Goal: Information Seeking & Learning: Learn about a topic

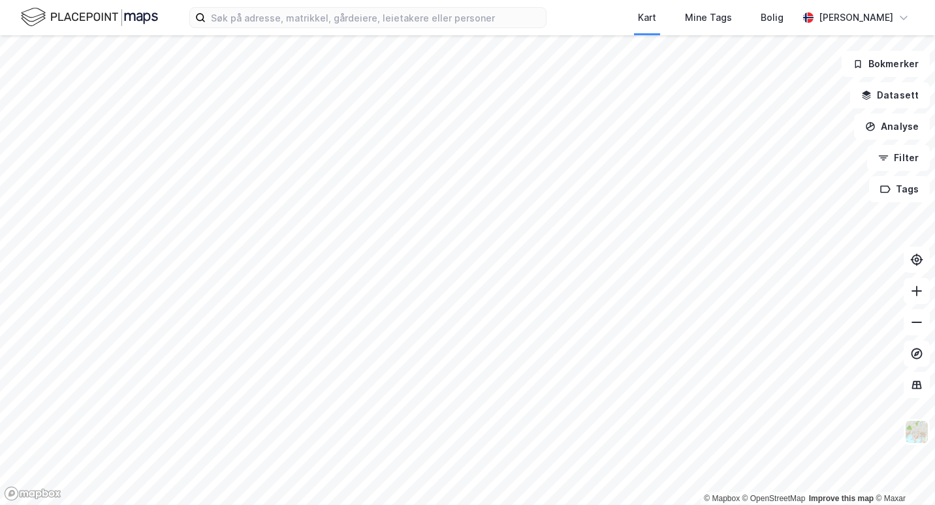
click at [506, 0] on html "Kart Mine Tags [PERSON_NAME] [PERSON_NAME] © Mapbox © OpenStreetMap Improve thi…" at bounding box center [467, 252] width 935 height 505
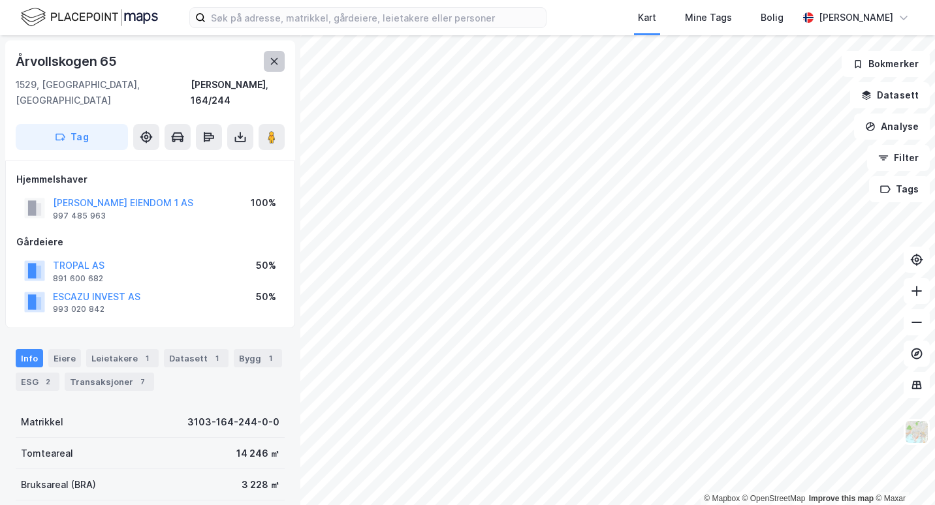
click at [277, 63] on icon at bounding box center [274, 61] width 10 height 10
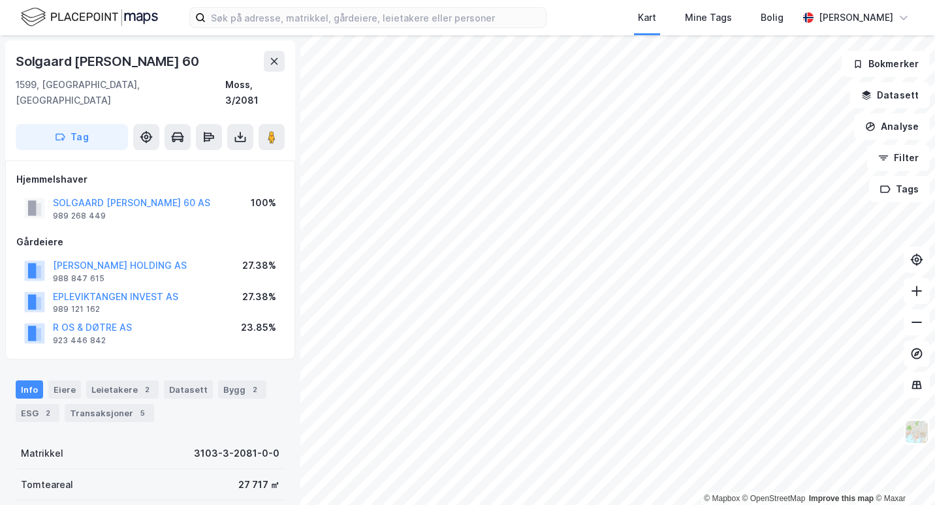
click at [854, 505] on html "Kart Mine Tags [PERSON_NAME] [PERSON_NAME] © Mapbox © OpenStreetMap Improve thi…" at bounding box center [467, 252] width 935 height 505
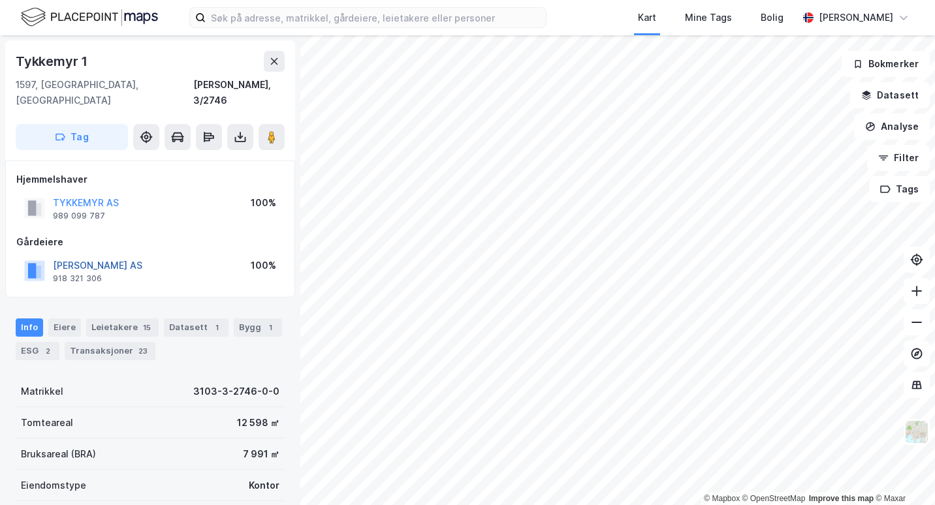
click at [0, 0] on button "[PERSON_NAME] AS" at bounding box center [0, 0] width 0 height 0
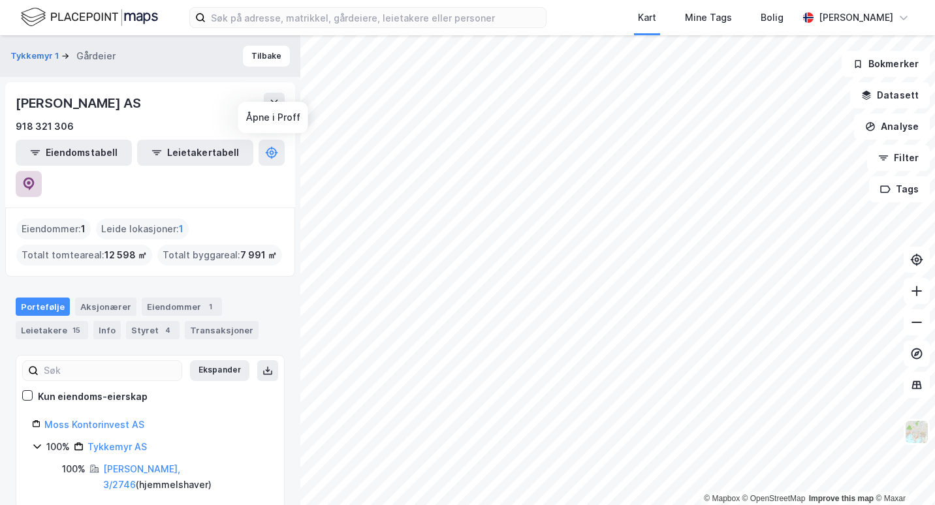
click at [31, 181] on icon at bounding box center [29, 183] width 4 height 4
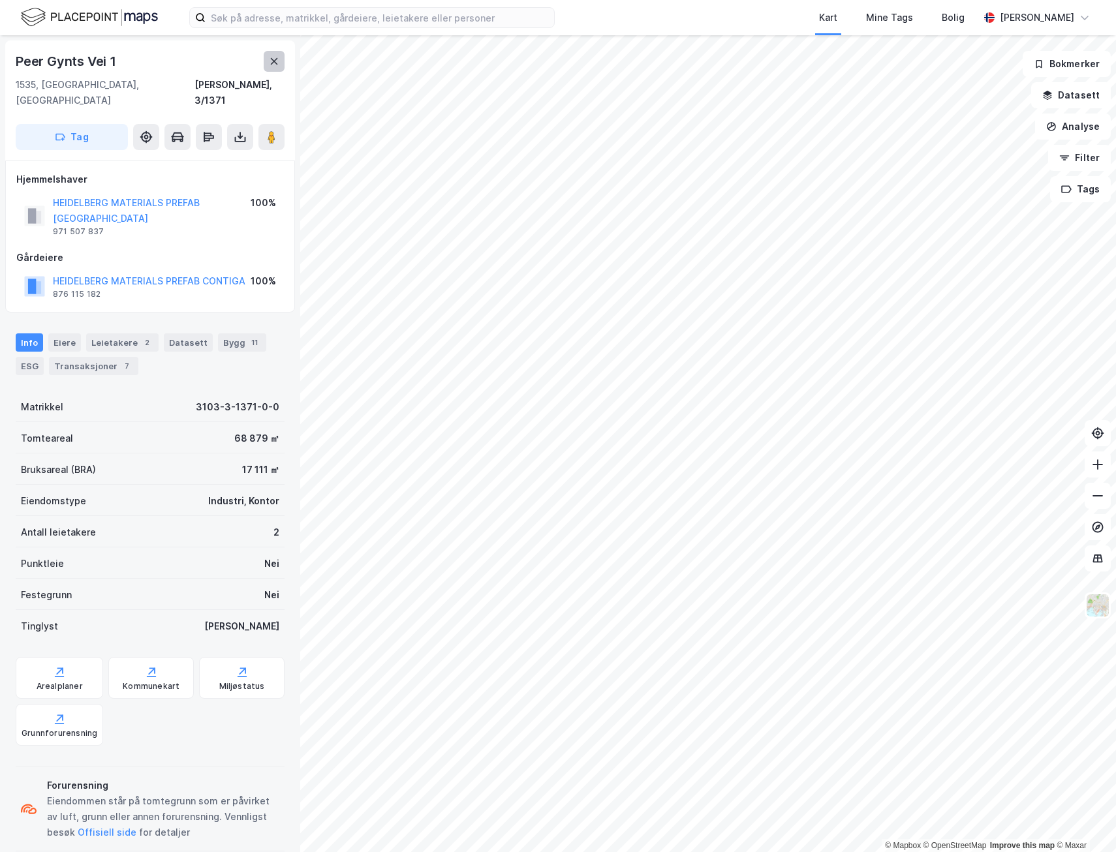
click at [276, 70] on button at bounding box center [274, 61] width 21 height 21
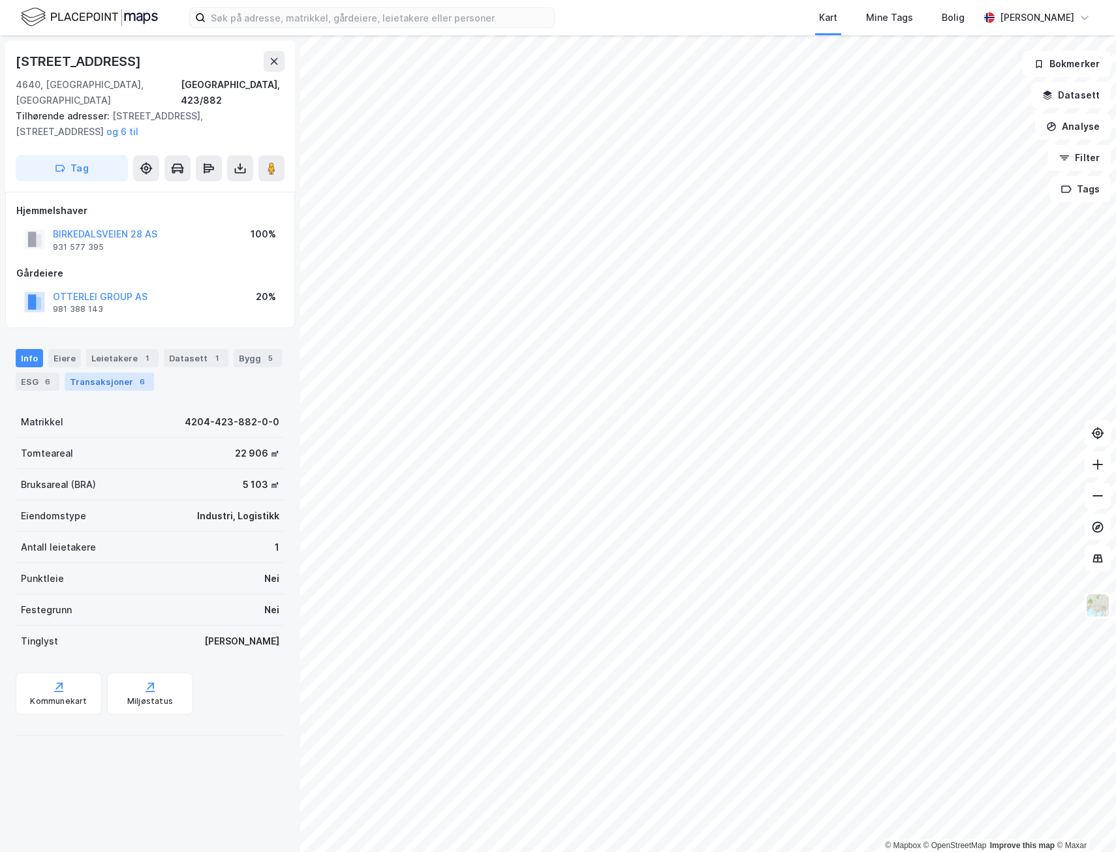
click at [119, 373] on div "Transaksjoner 6" at bounding box center [109, 382] width 89 height 18
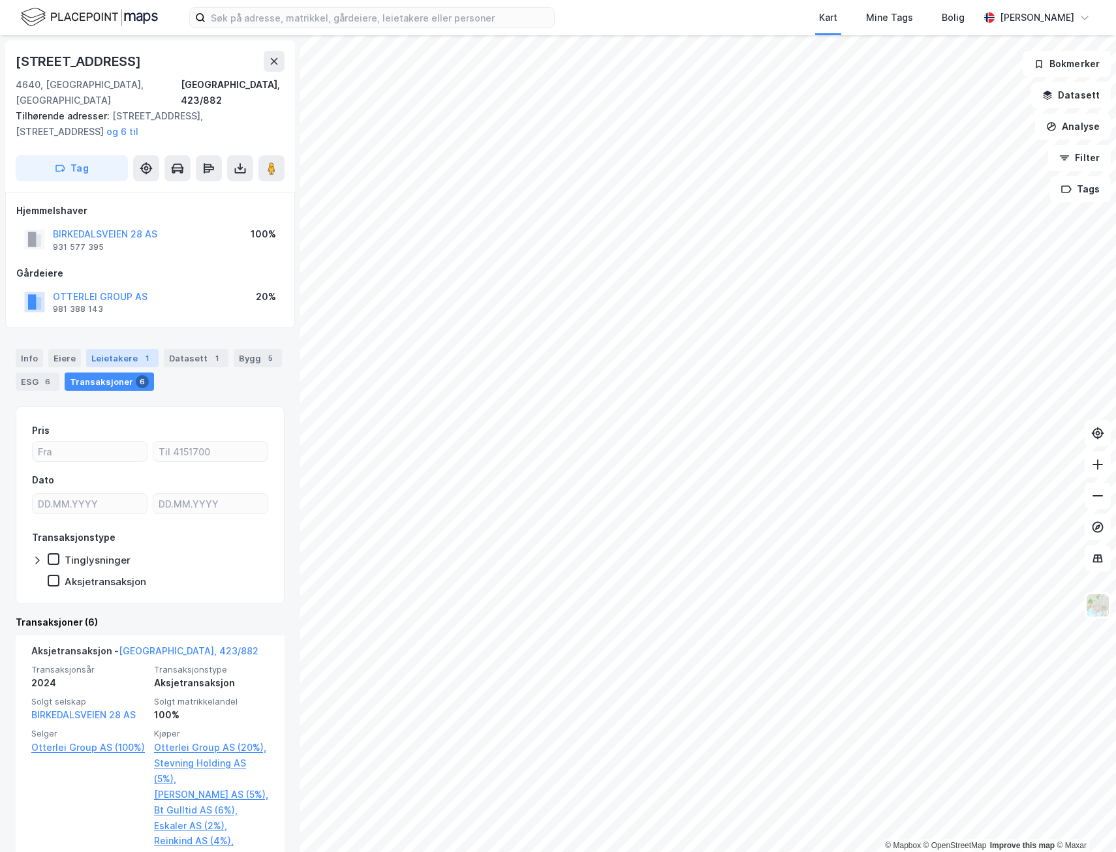
click at [134, 349] on div "Leietakere 1" at bounding box center [122, 358] width 72 height 18
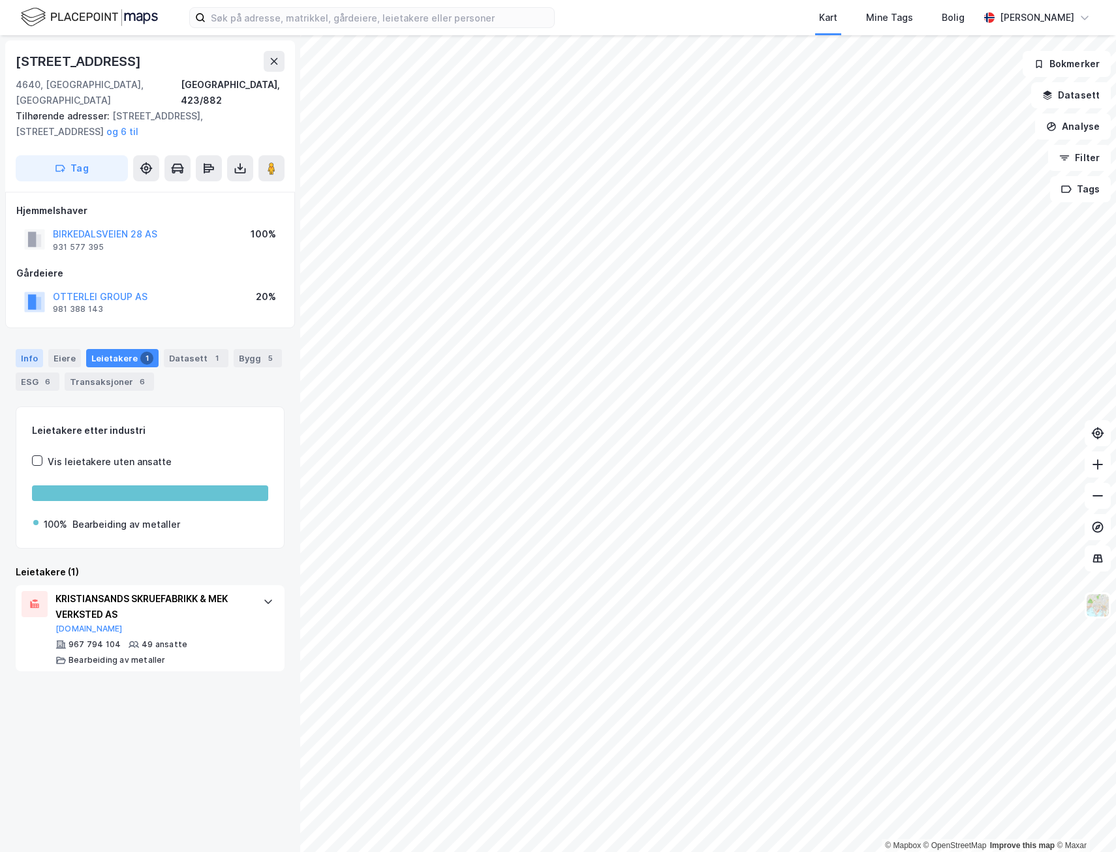
click at [33, 349] on div "Info" at bounding box center [29, 358] width 27 height 18
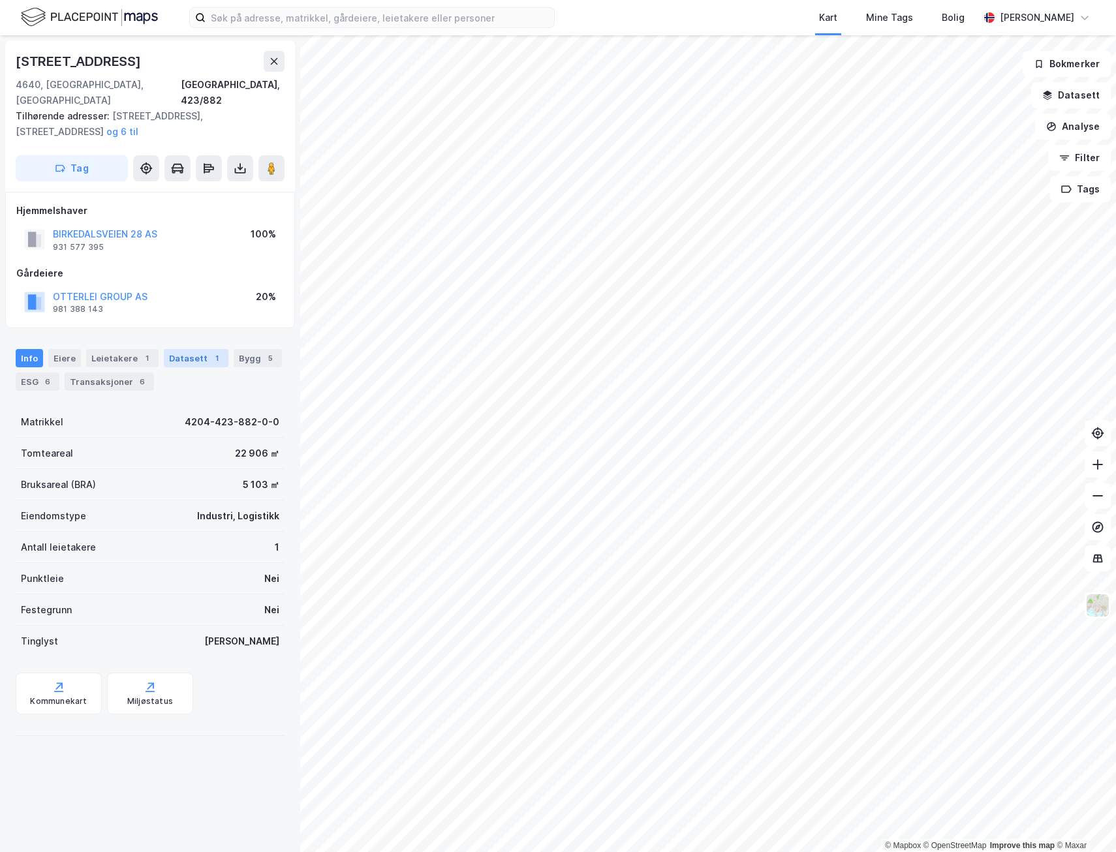
click at [210, 352] on div "1" at bounding box center [216, 358] width 13 height 13
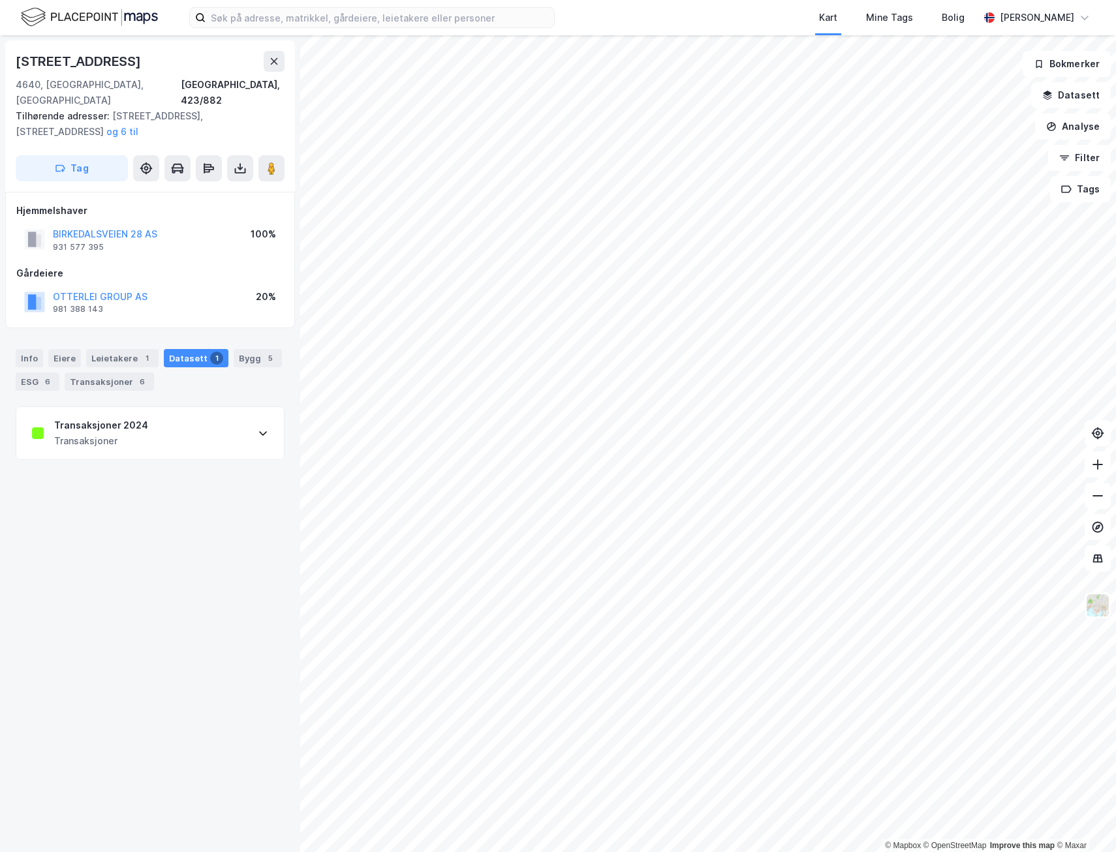
click at [202, 420] on div "Transaksjoner 2024 Transaksjoner" at bounding box center [150, 433] width 268 height 52
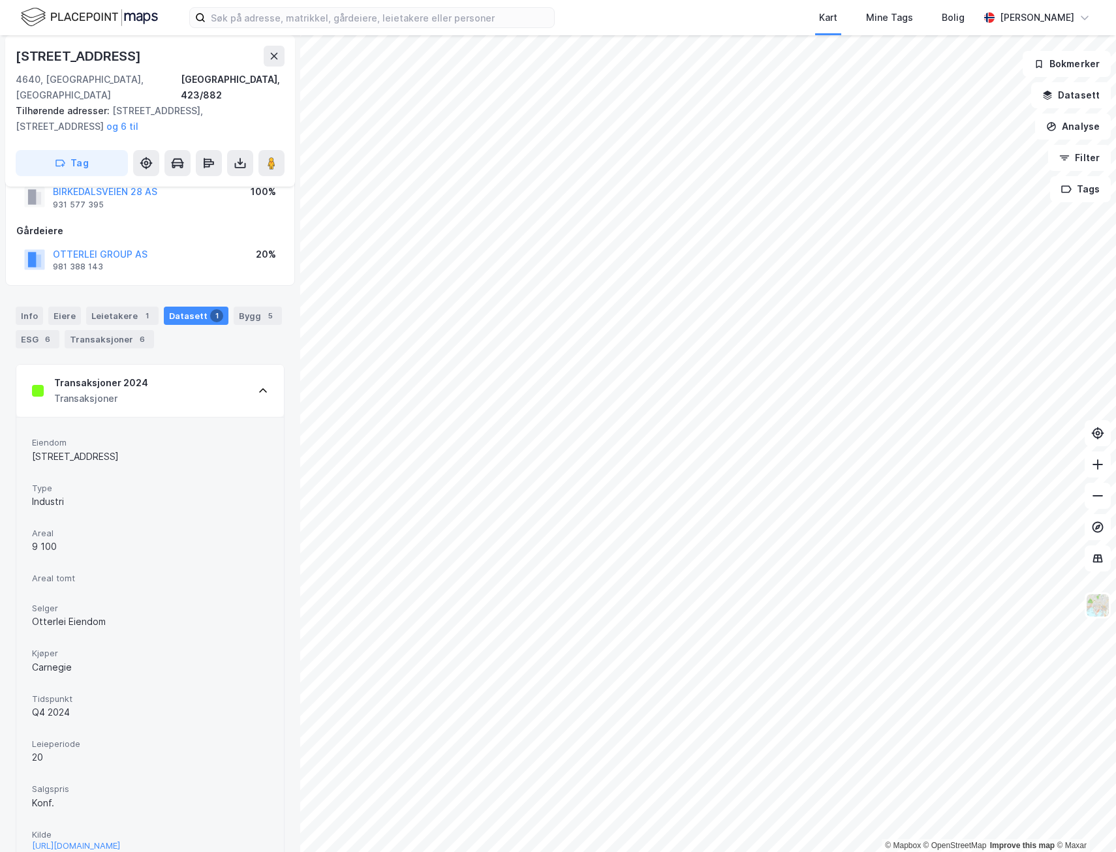
scroll to position [85, 0]
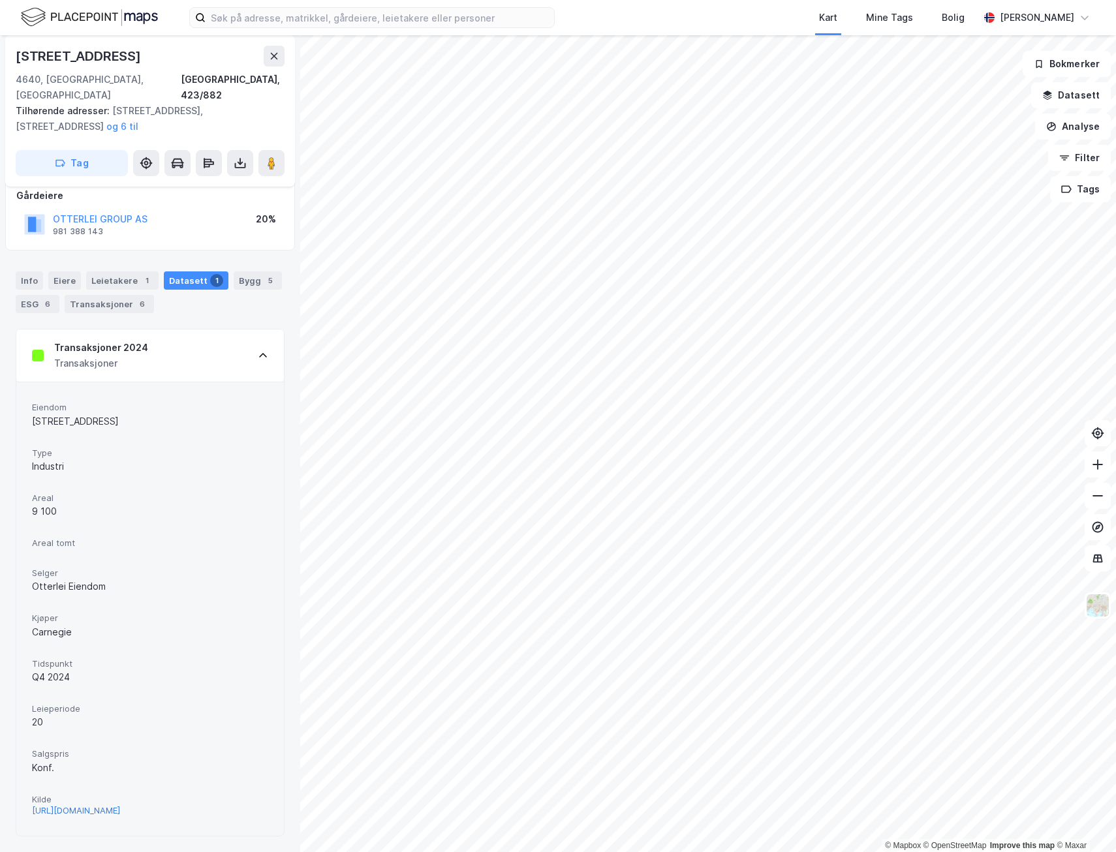
click at [100, 505] on div "[URL][DOMAIN_NAME]" at bounding box center [76, 810] width 88 height 11
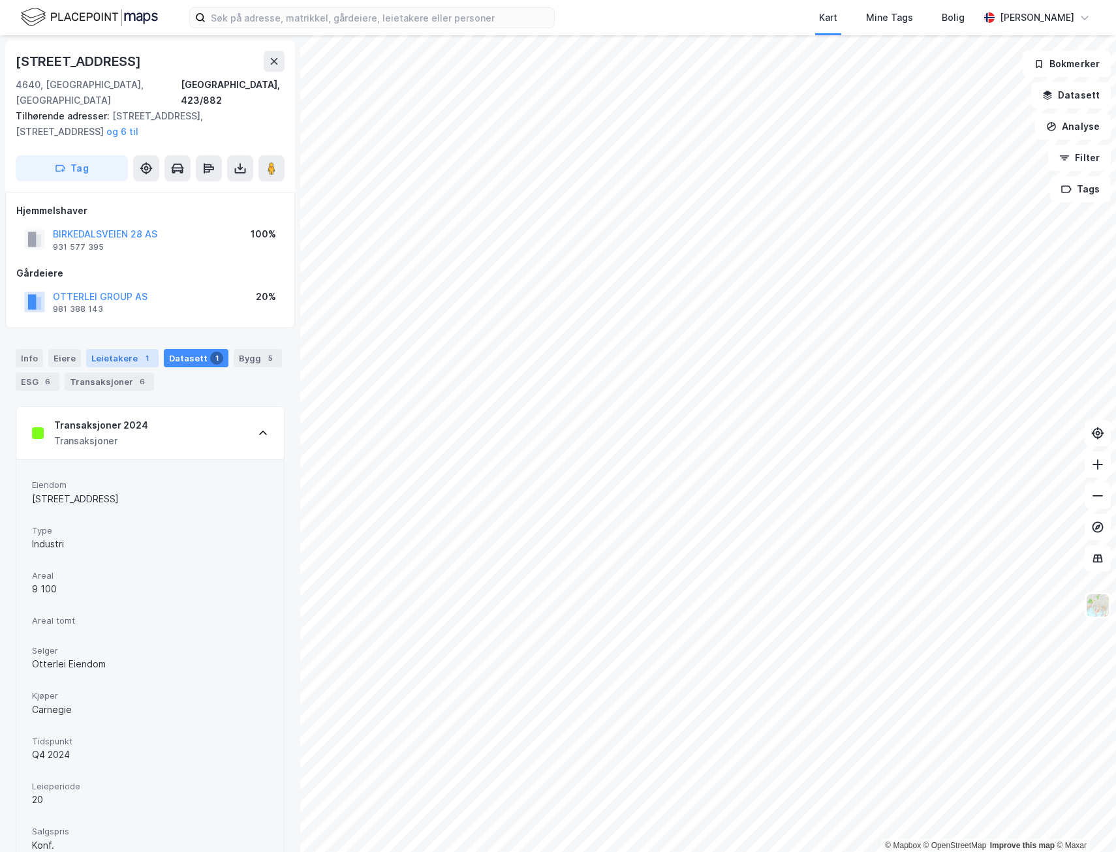
click at [97, 349] on div "Leietakere 1" at bounding box center [122, 358] width 72 height 18
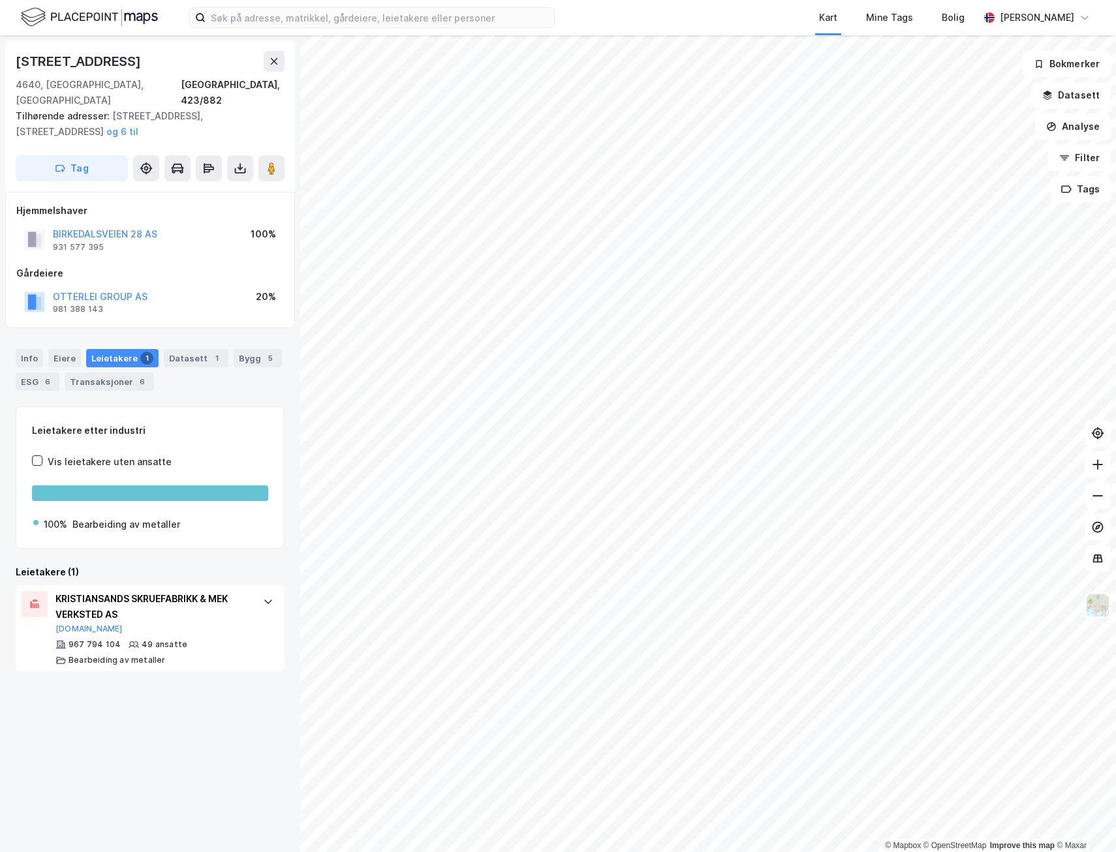
click at [80, 349] on div "Info [PERSON_NAME] 1 Datasett 1 Bygg 5 ESG 6 Transaksjoner 6" at bounding box center [150, 370] width 269 height 42
click at [70, 349] on div "Eiere" at bounding box center [64, 358] width 33 height 18
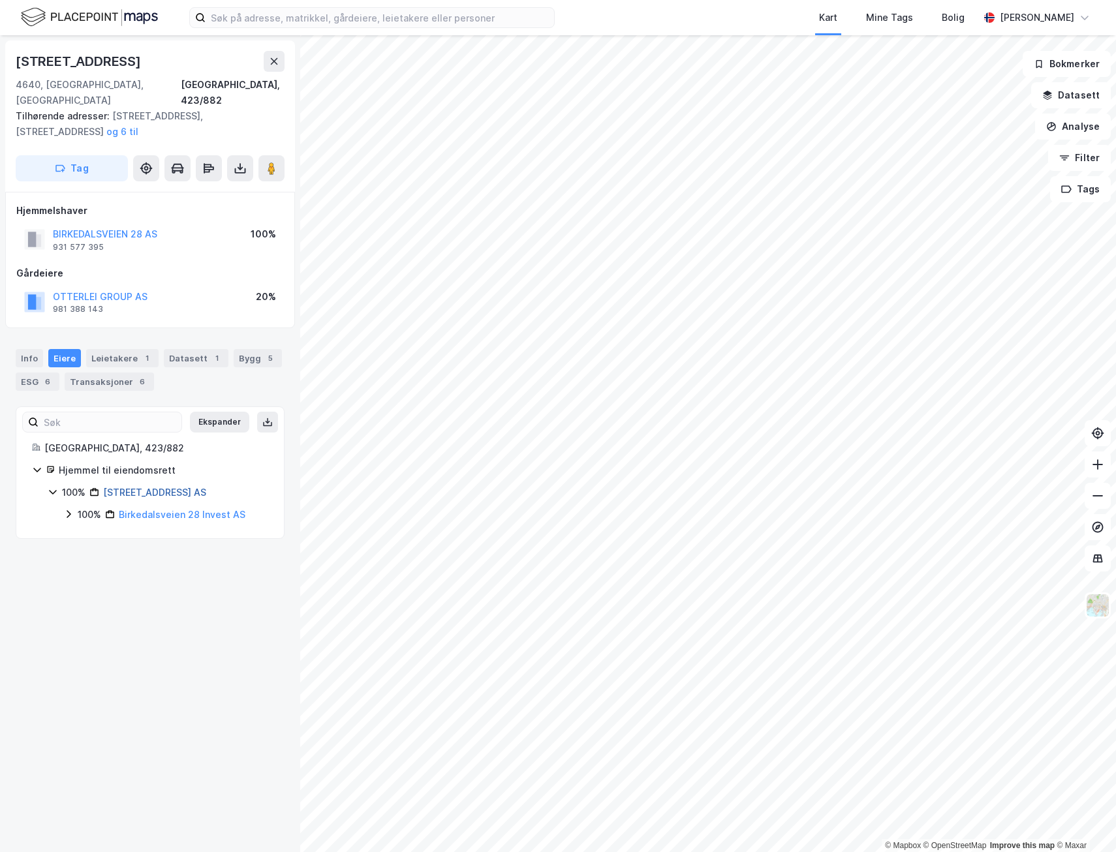
click at [150, 487] on link "[STREET_ADDRESS] AS" at bounding box center [154, 492] width 103 height 11
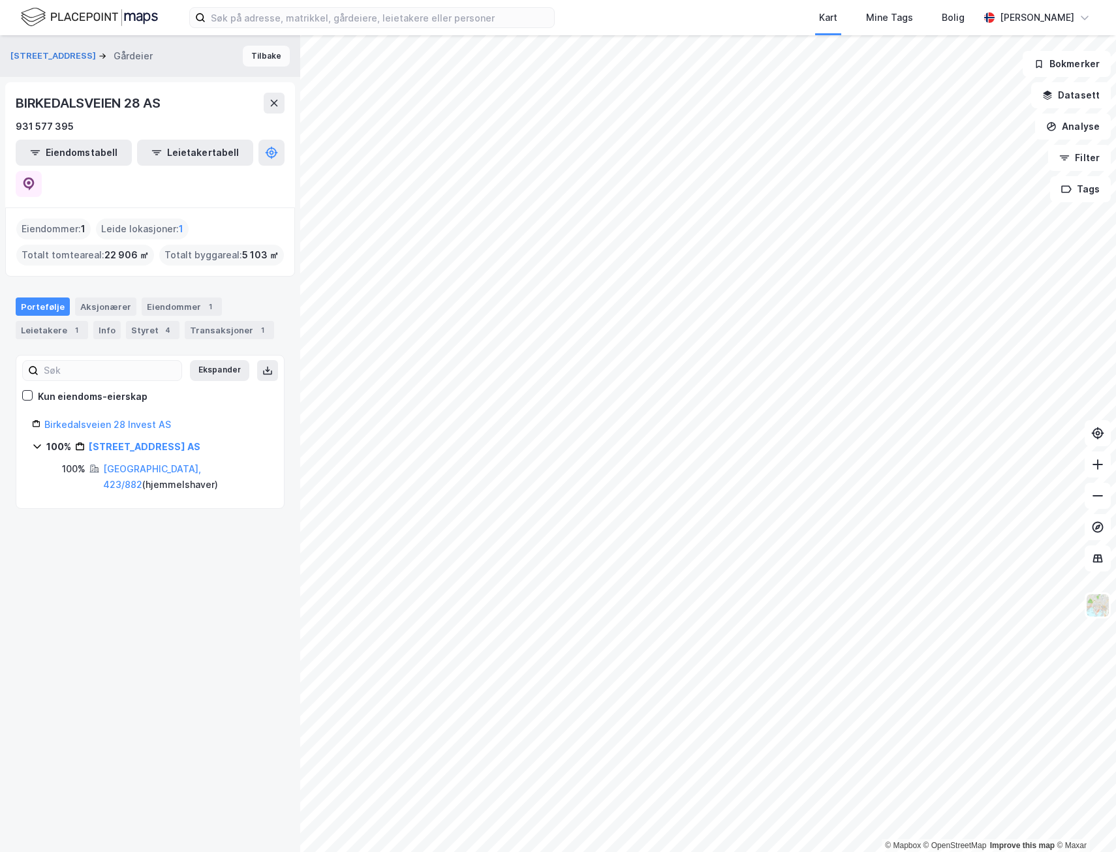
click at [255, 51] on button "Tilbake" at bounding box center [266, 56] width 47 height 21
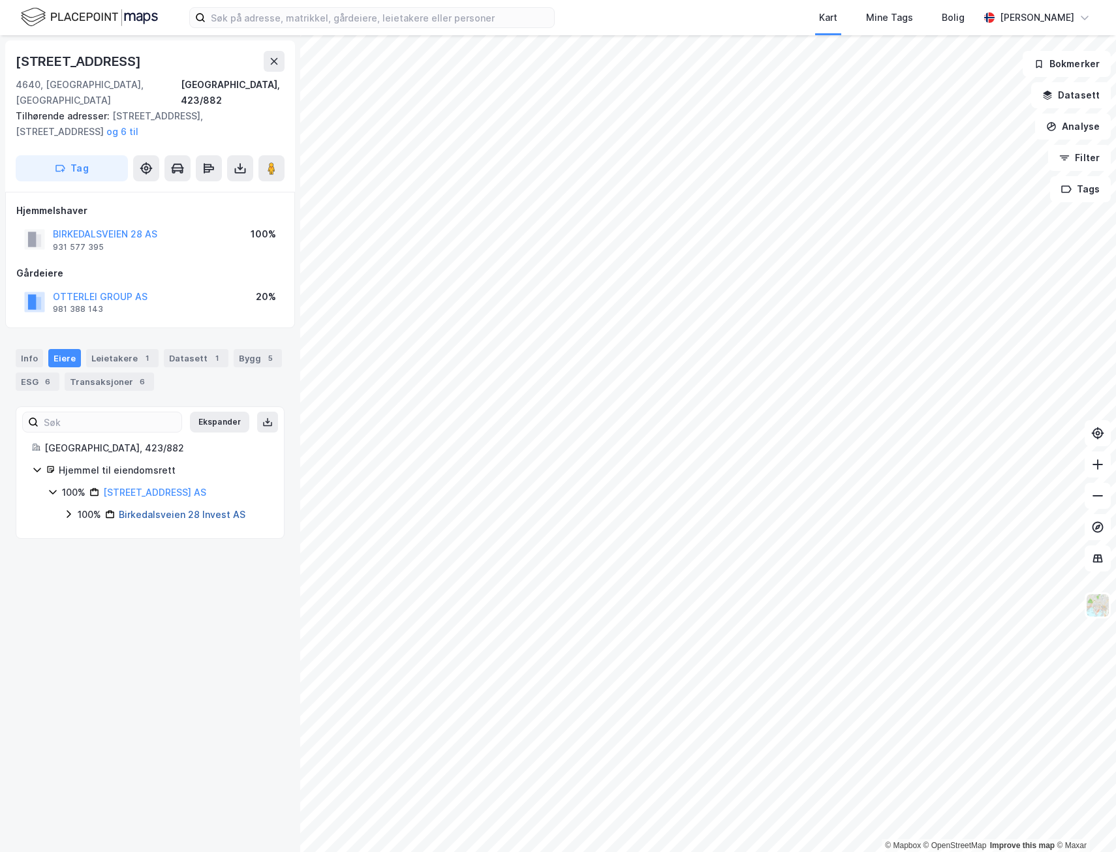
click at [183, 505] on link "Birkedalsveien 28 Invest AS" at bounding box center [182, 514] width 127 height 11
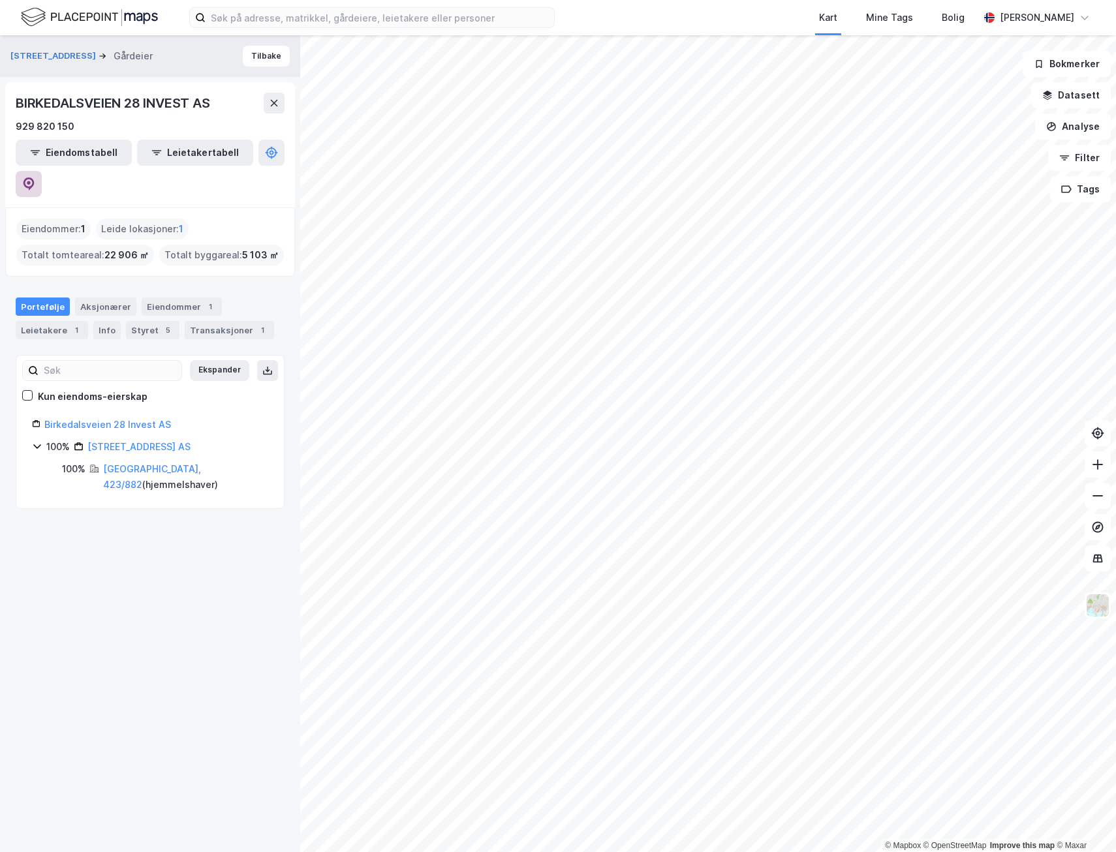
click at [35, 178] on icon at bounding box center [28, 184] width 13 height 13
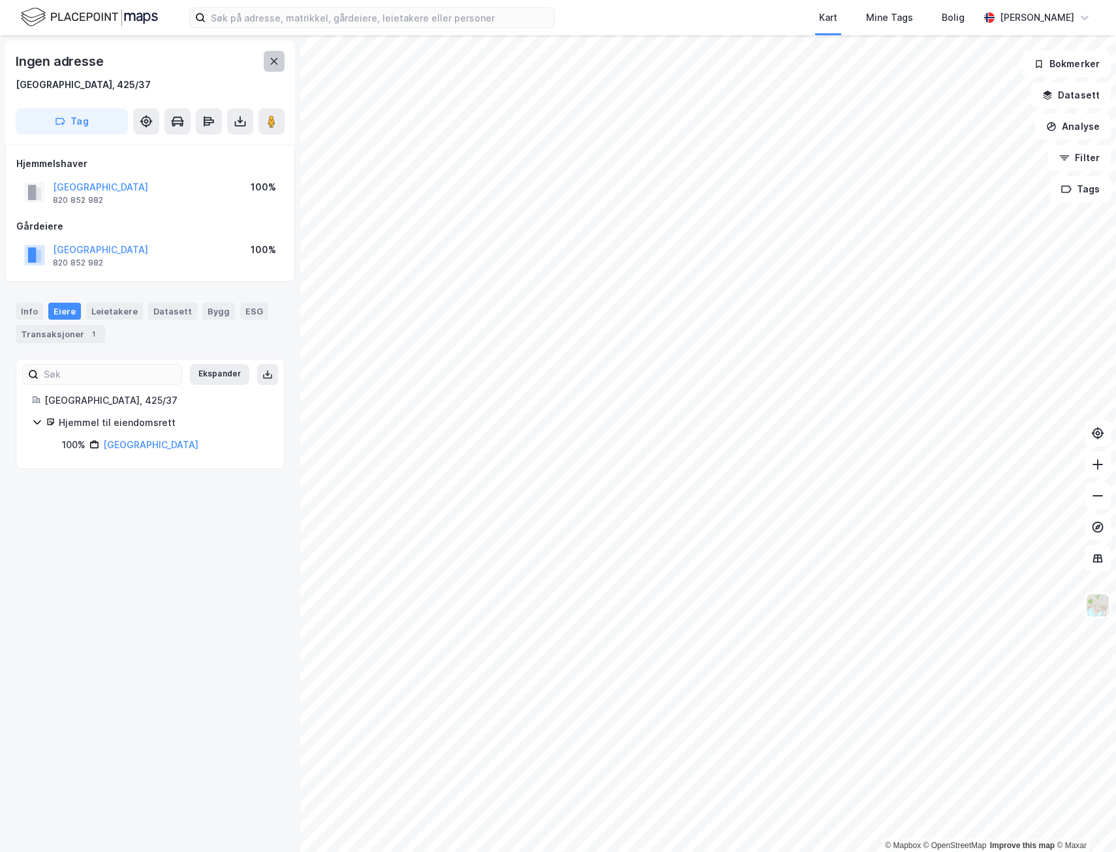
click at [281, 65] on button at bounding box center [274, 61] width 21 height 21
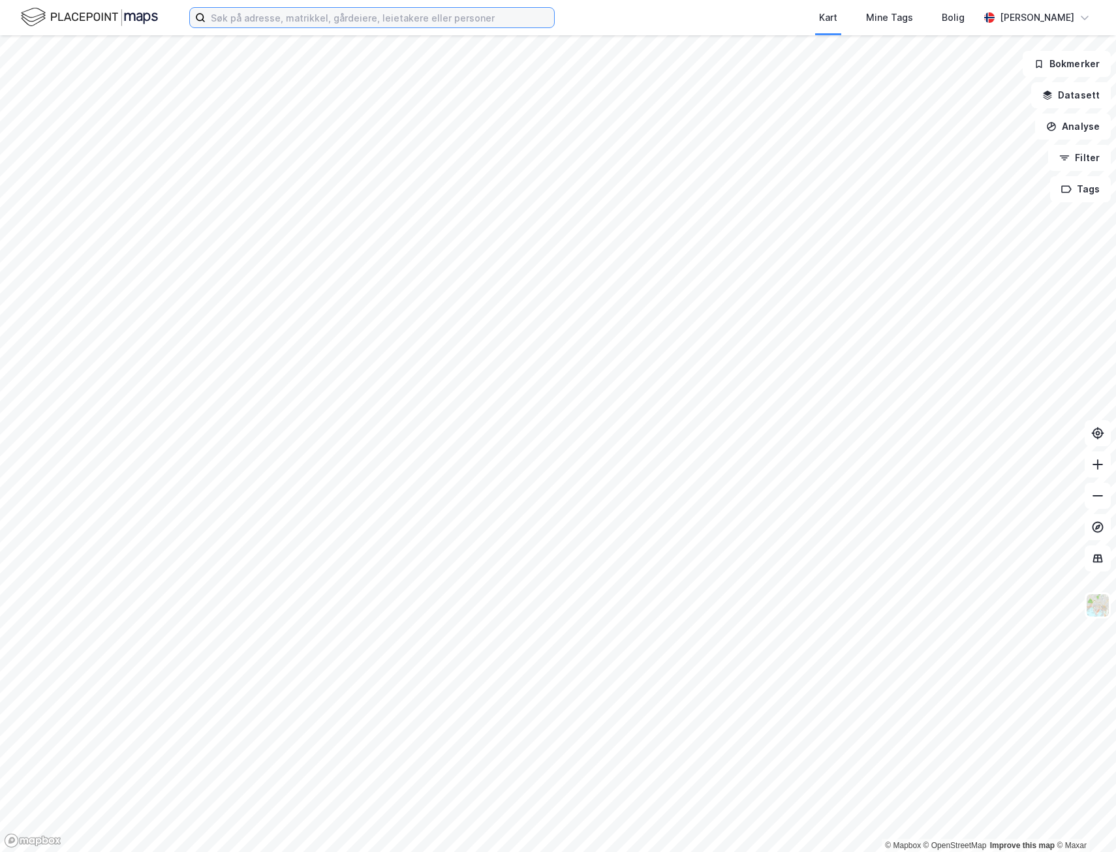
click at [264, 20] on input at bounding box center [380, 18] width 349 height 20
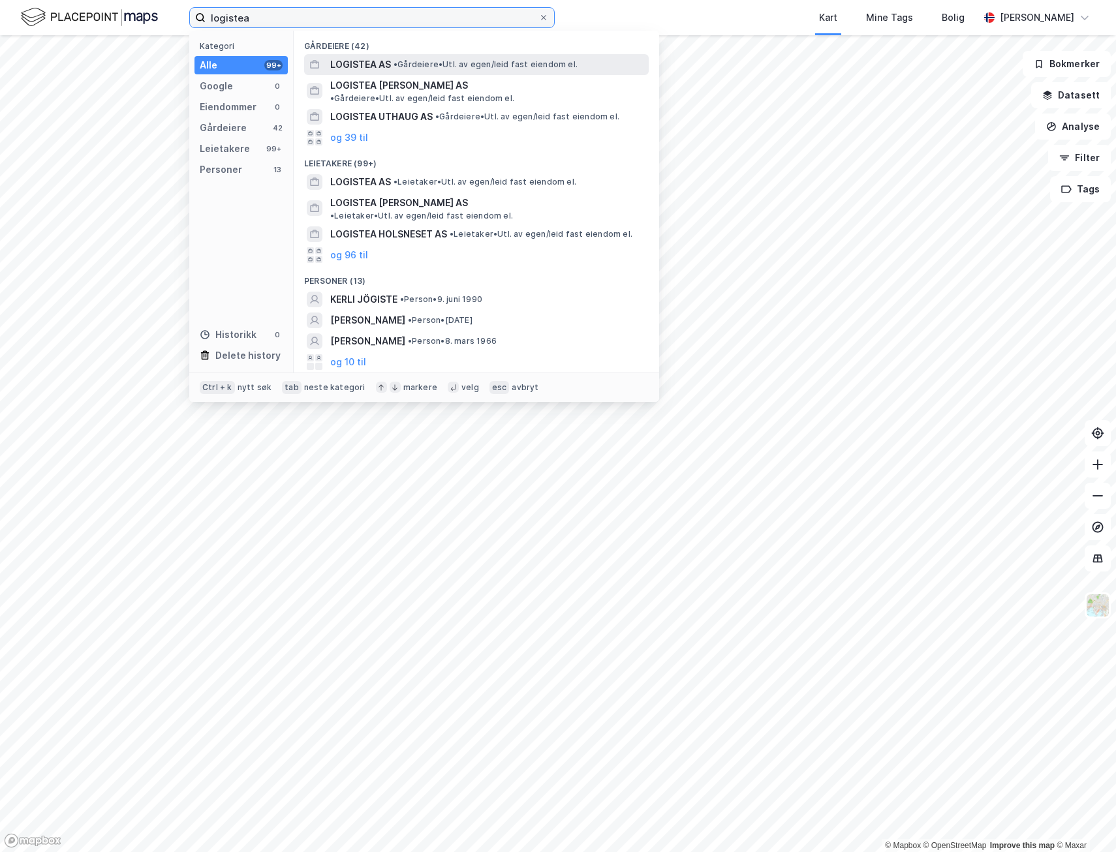
type input "logistea"
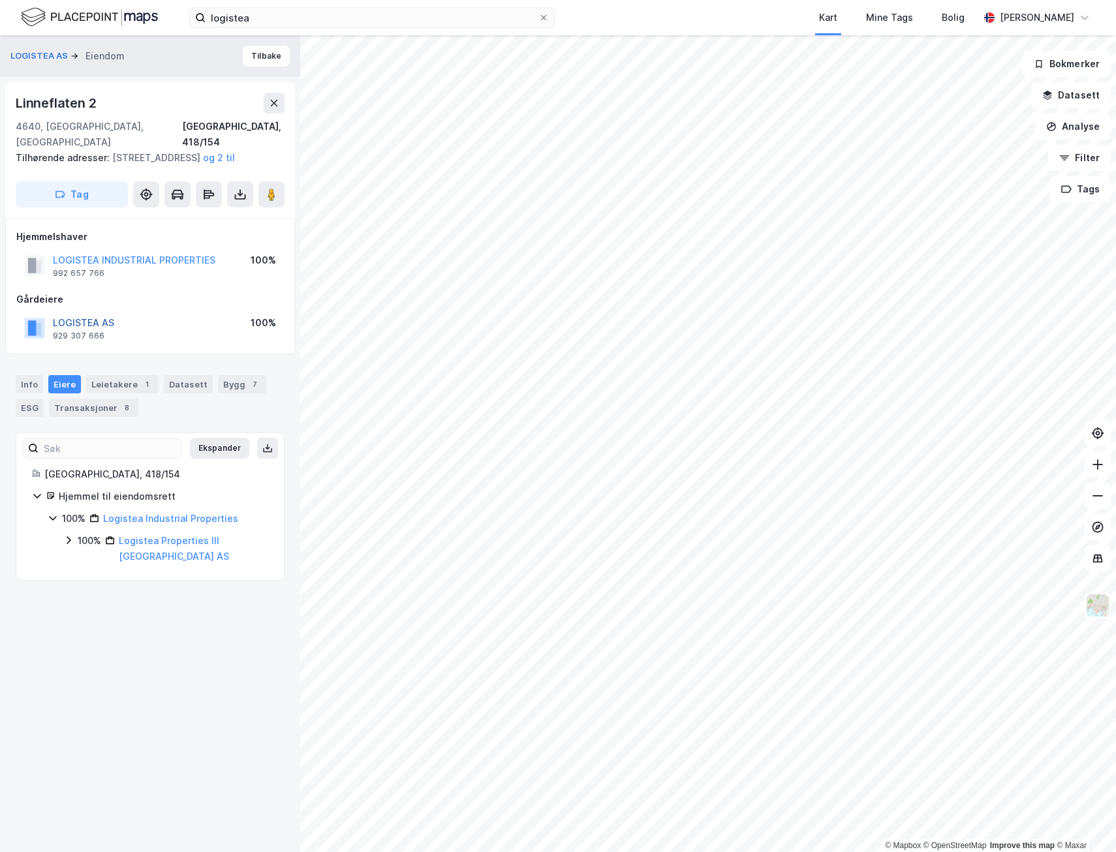
click at [0, 0] on button "LOGISTEA AS" at bounding box center [0, 0] width 0 height 0
click at [122, 384] on div "Leietakere 1" at bounding box center [122, 384] width 72 height 18
